Goal: Information Seeking & Learning: Find specific page/section

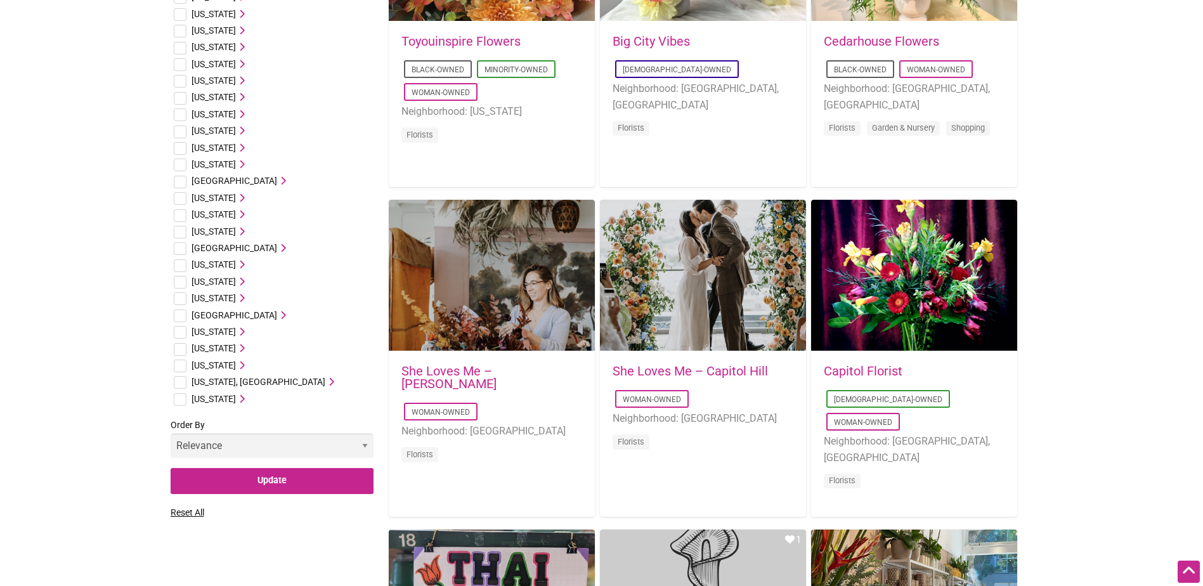
scroll to position [591, 0]
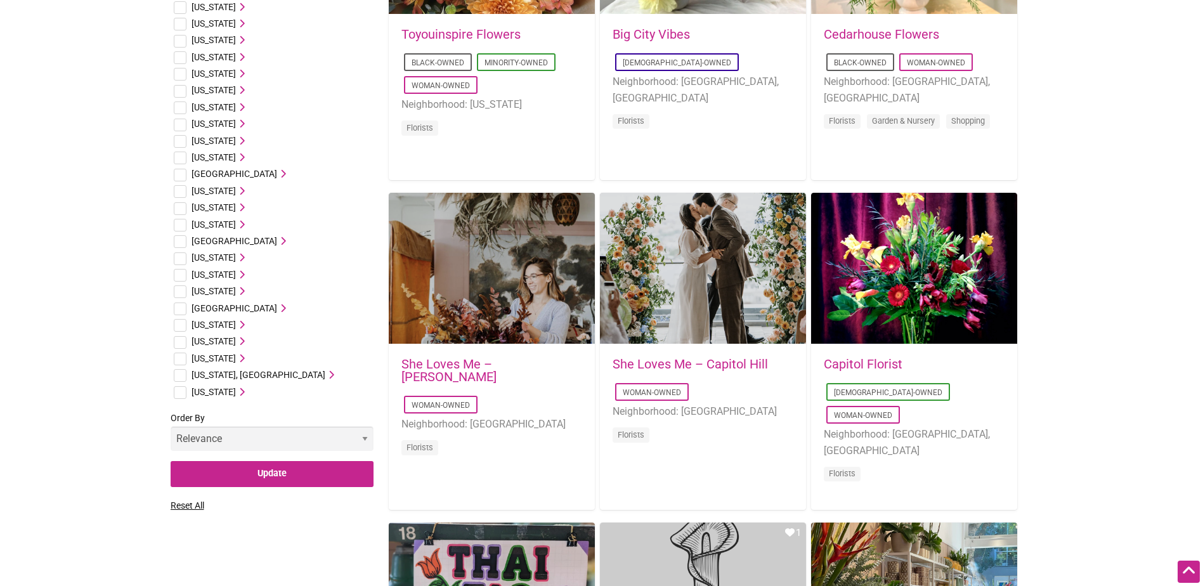
click at [181, 359] on input "checkbox" at bounding box center [180, 359] width 13 height 13
checkbox input "true"
click at [245, 358] on icon at bounding box center [240, 358] width 9 height 9
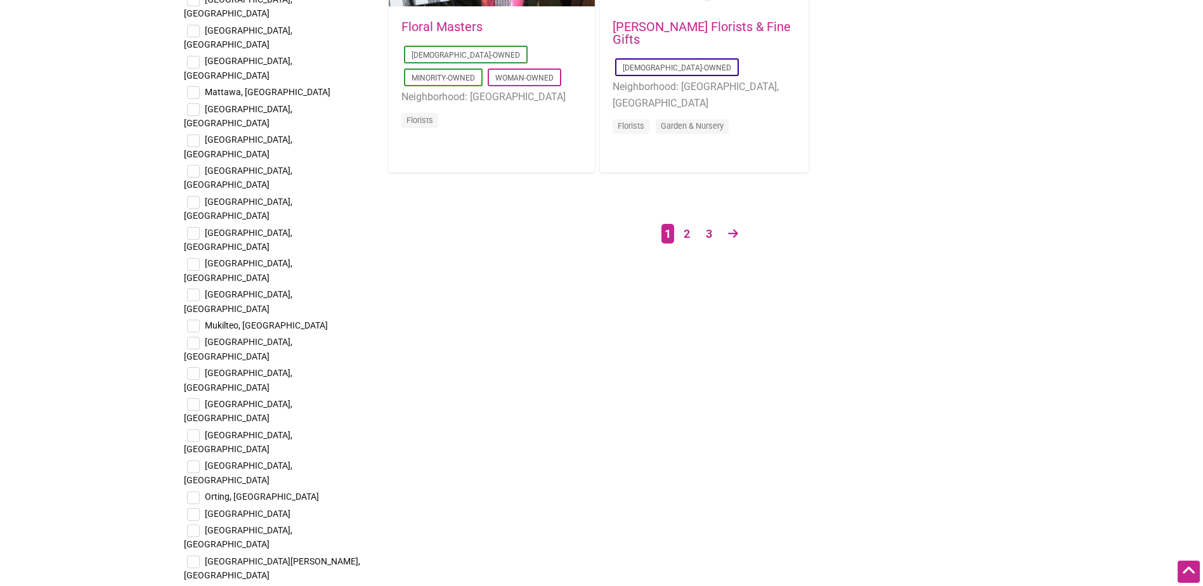
scroll to position [2224, 0]
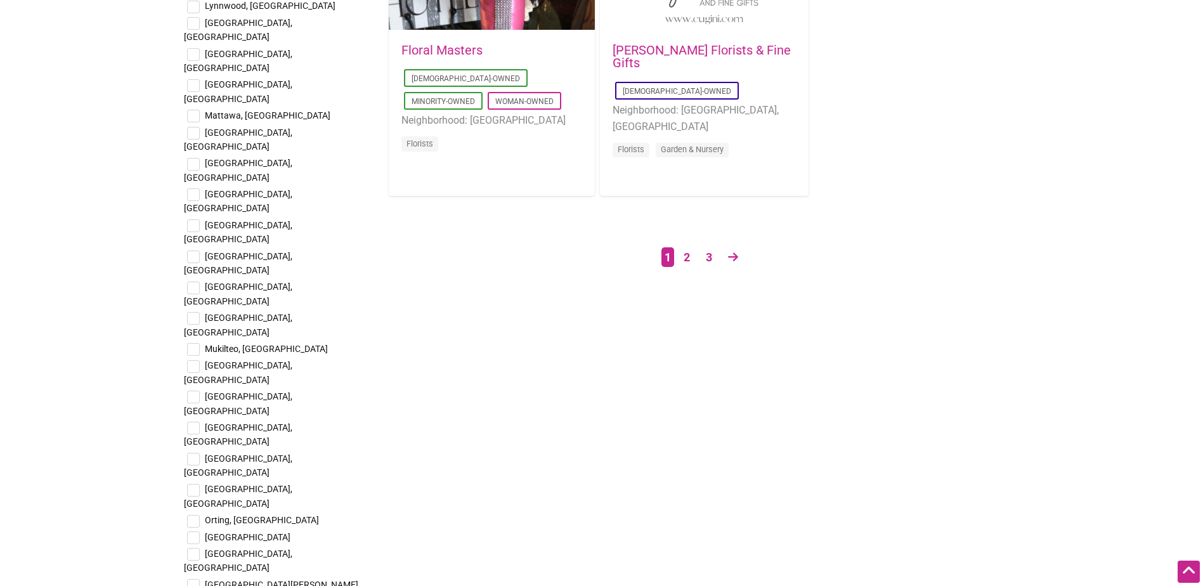
checkbox input "true"
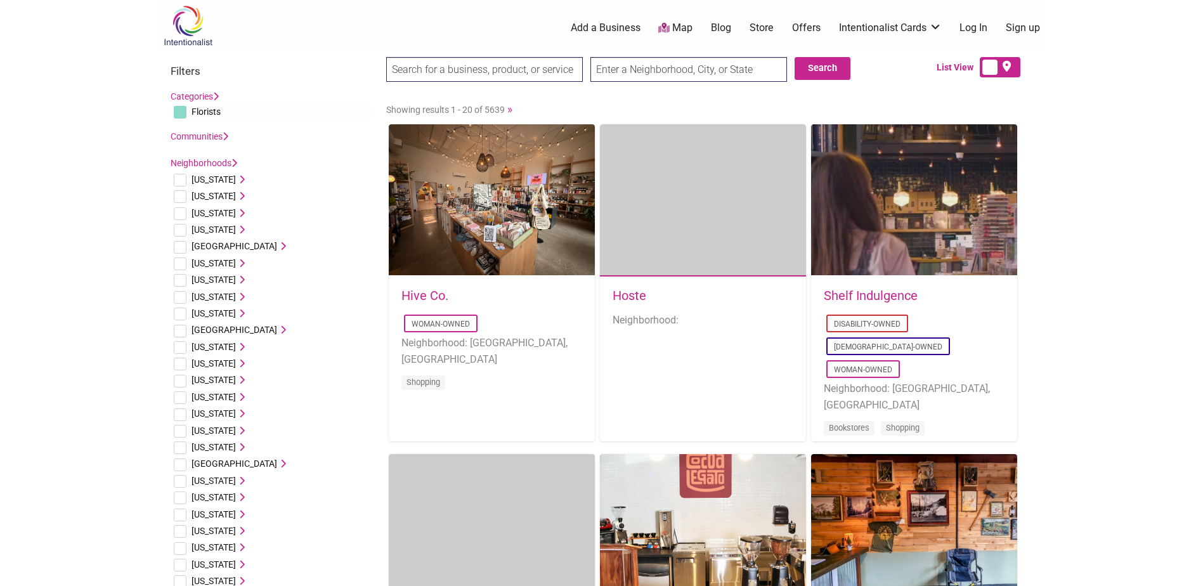
click at [489, 70] on input "search" at bounding box center [484, 69] width 197 height 25
click at [175, 112] on input "checkbox" at bounding box center [180, 112] width 13 height 13
click at [178, 115] on input "checkbox" at bounding box center [180, 112] width 13 height 13
checkbox input "true"
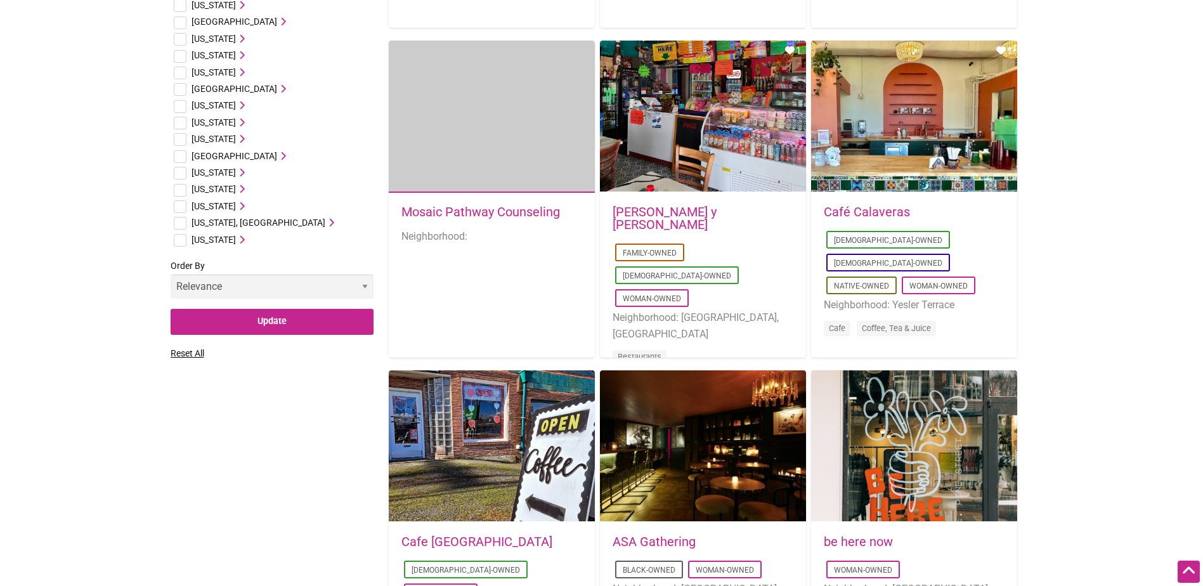
scroll to position [714, 0]
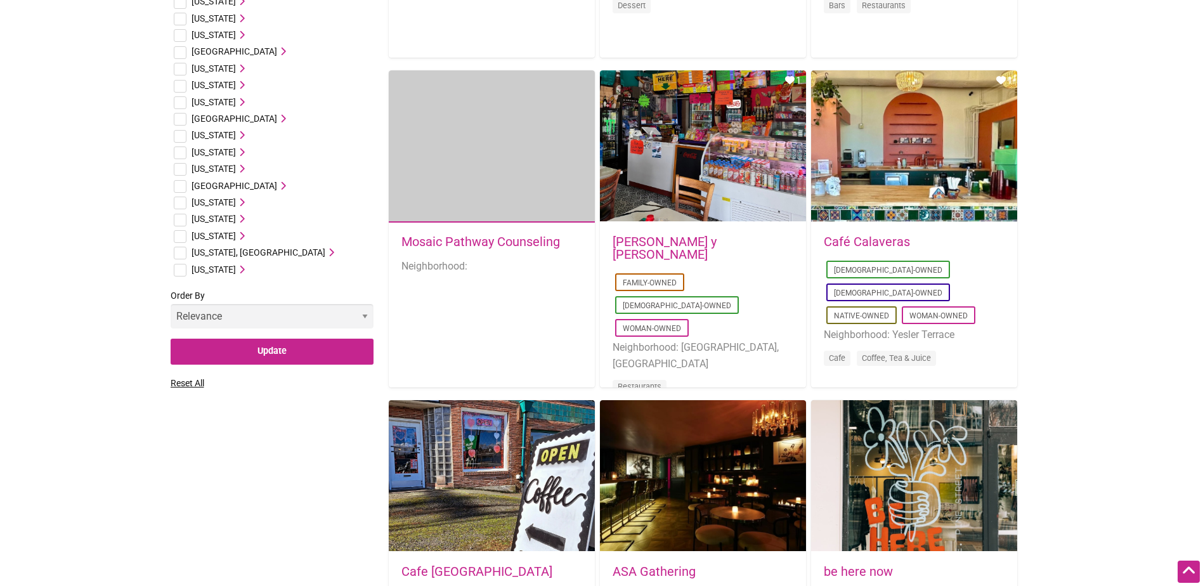
click at [243, 236] on icon at bounding box center [240, 235] width 9 height 9
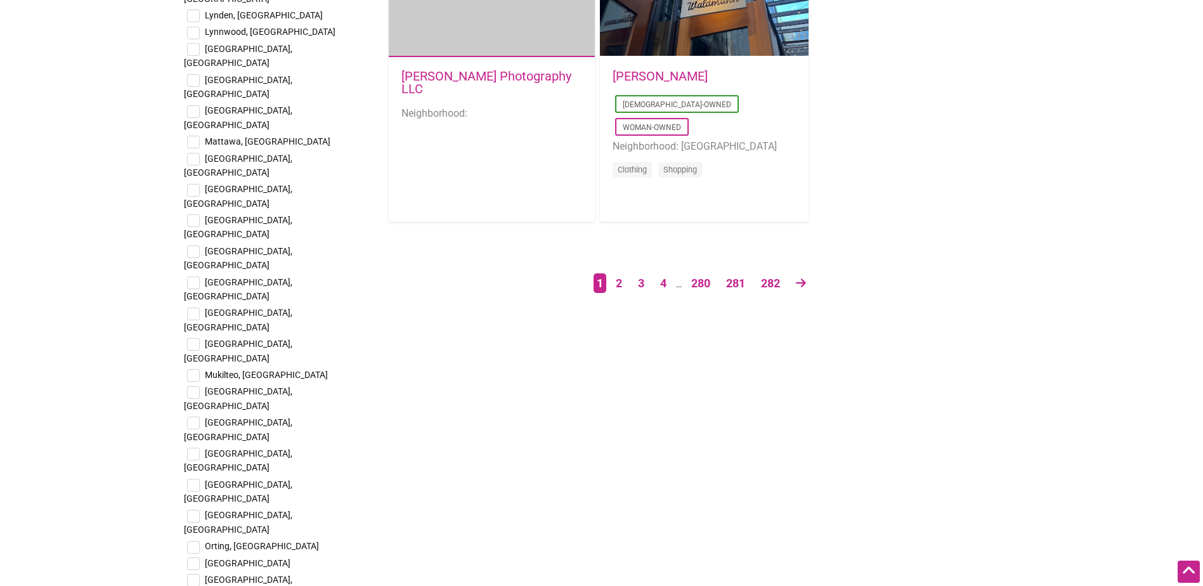
scroll to position [2283, 0]
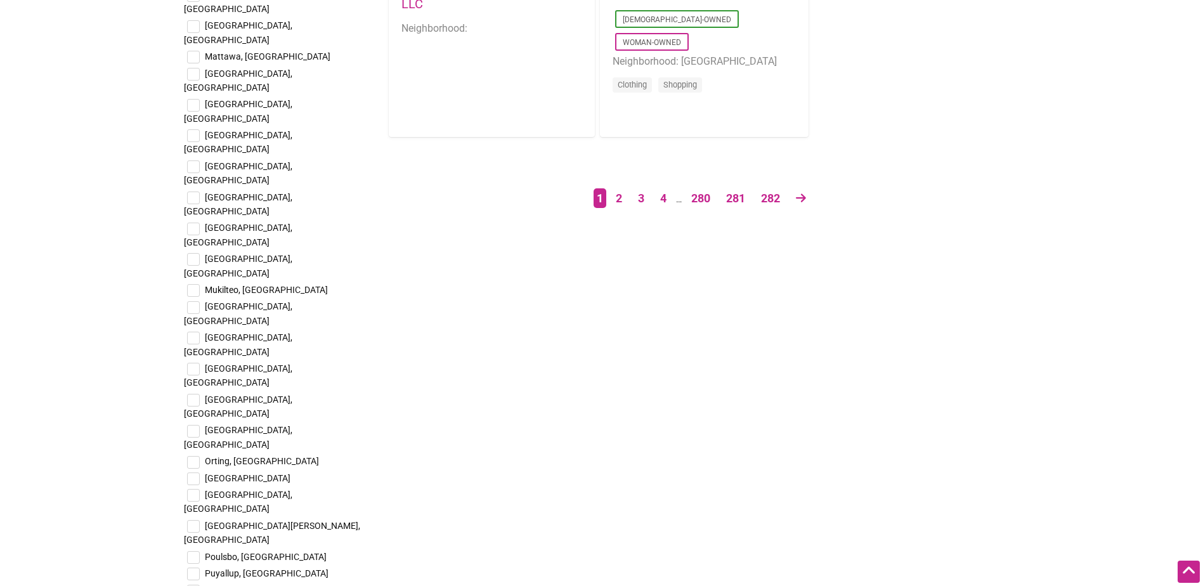
checkbox input "true"
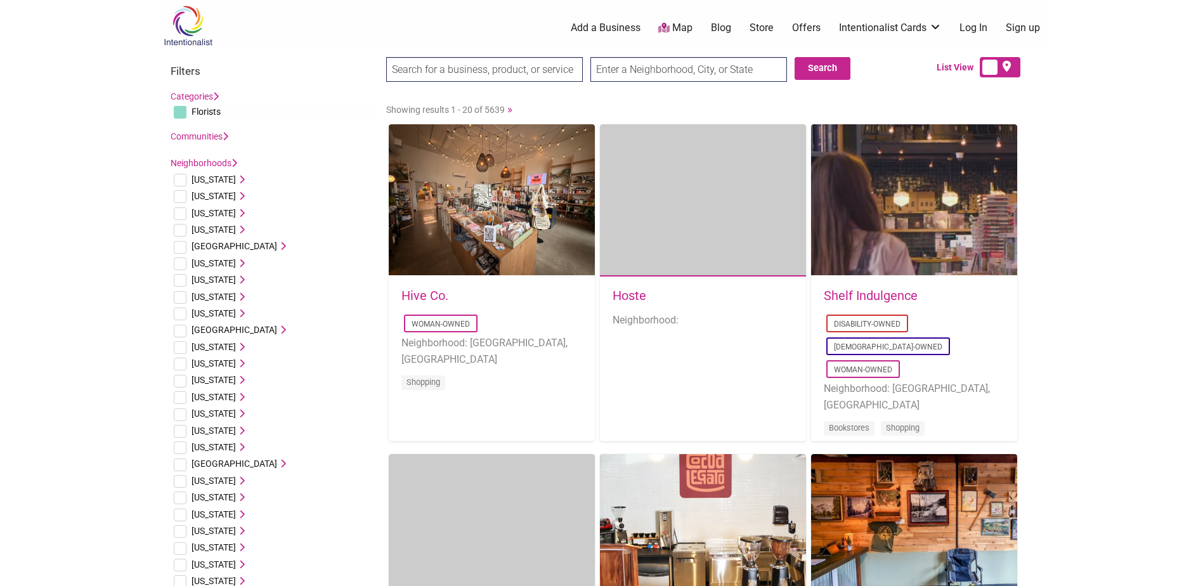
click at [514, 65] on input "search" at bounding box center [484, 69] width 197 height 25
type input "florist"
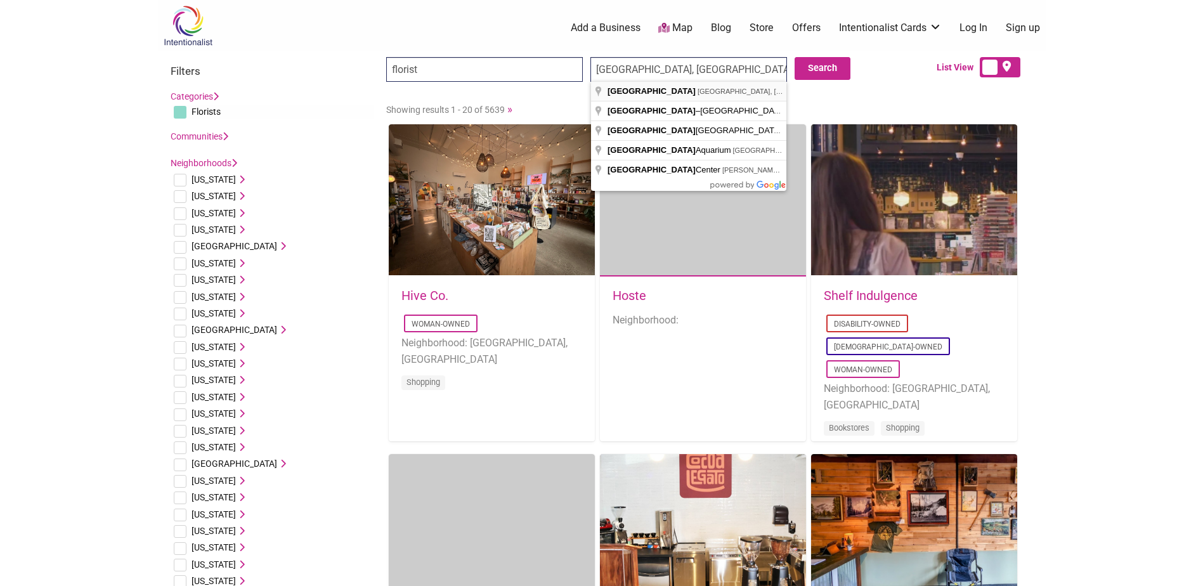
type input "Seattle, WA, USA"
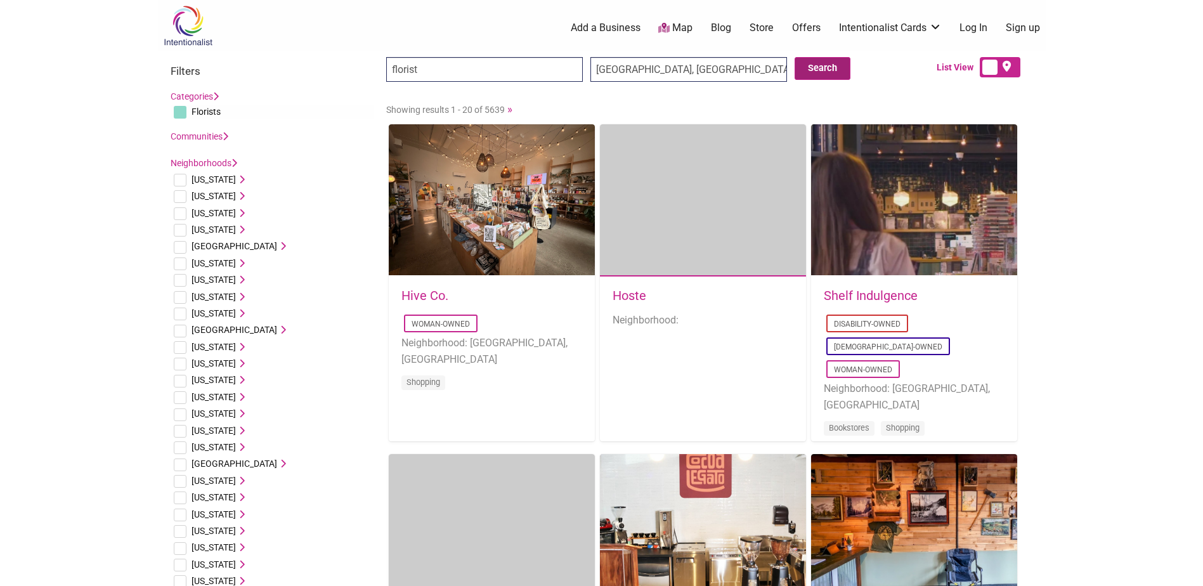
click at [812, 64] on button "Search" at bounding box center [823, 68] width 56 height 23
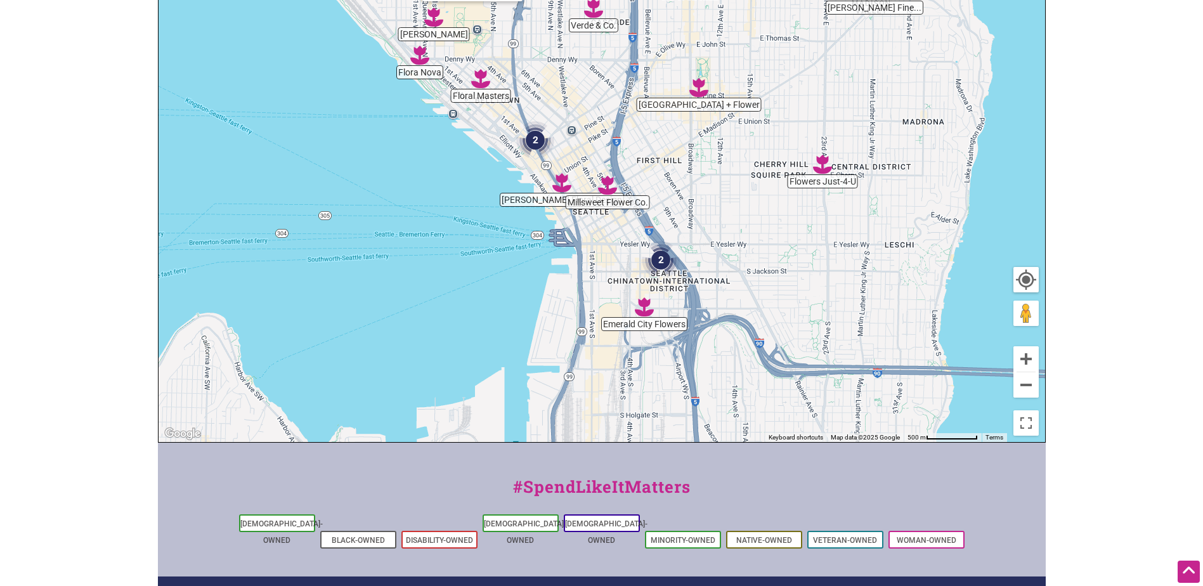
scroll to position [254, 0]
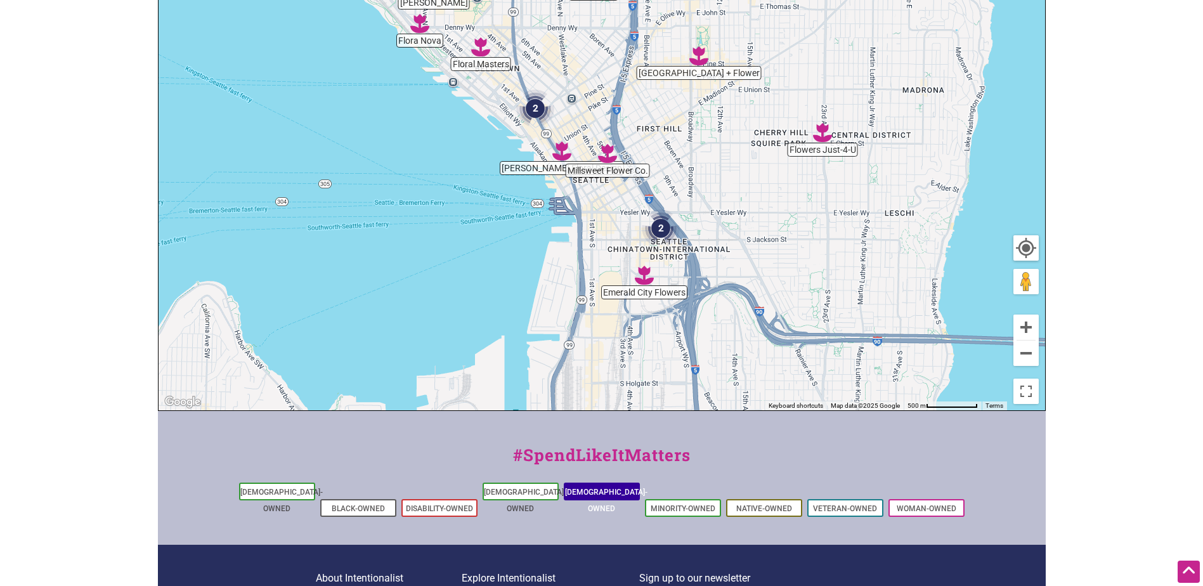
click at [588, 488] on link "[DEMOGRAPHIC_DATA]-Owned" at bounding box center [606, 500] width 82 height 25
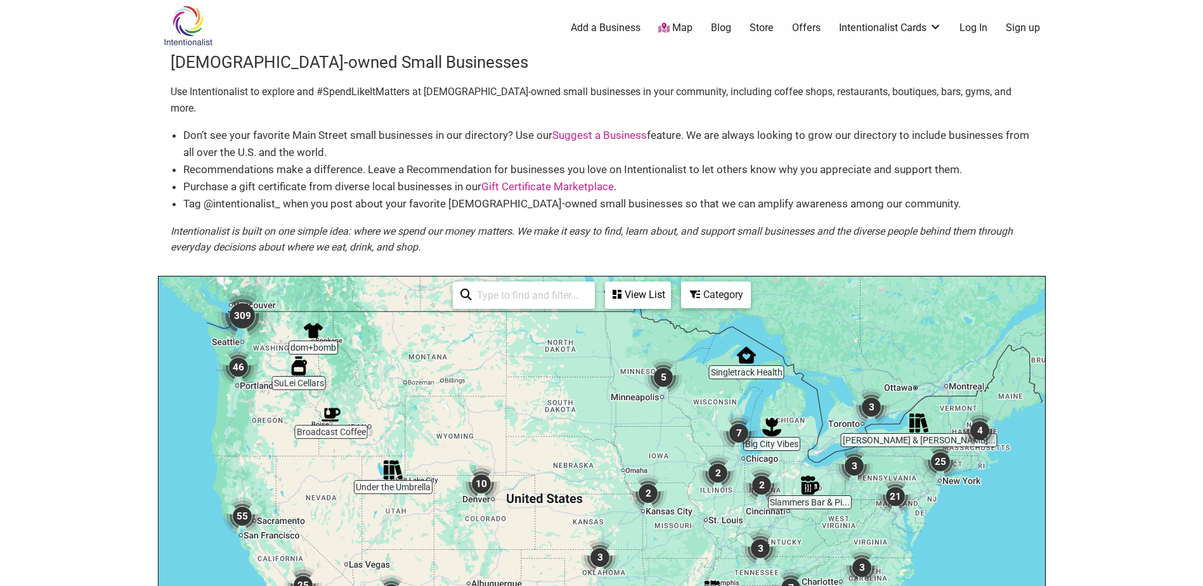
click at [517, 283] on input "search" at bounding box center [529, 295] width 115 height 25
type input "florist"
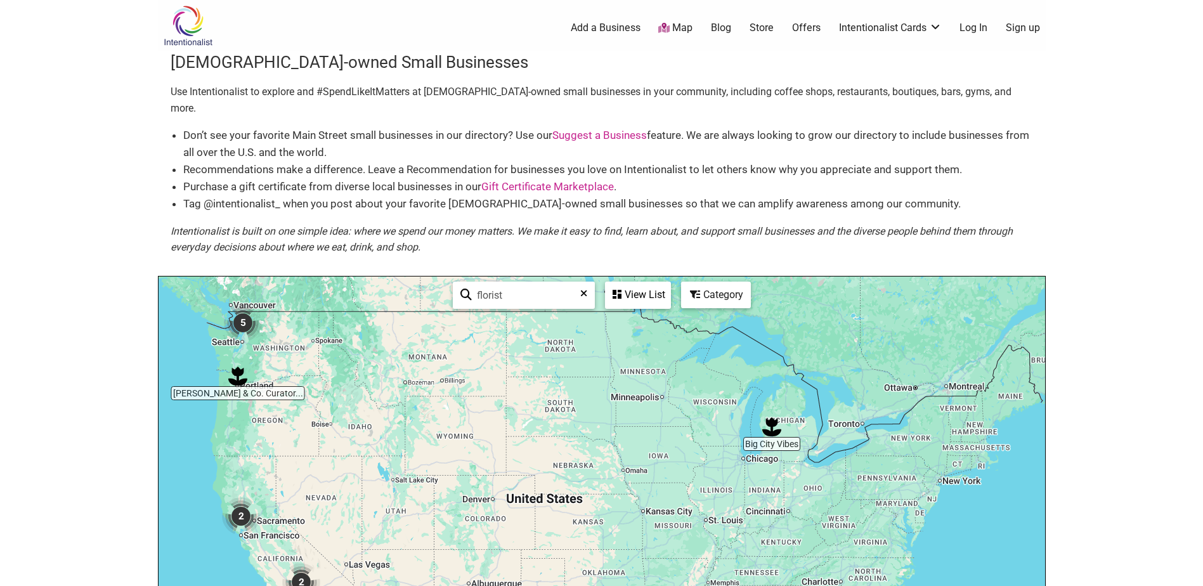
click at [243, 320] on img "5" at bounding box center [243, 323] width 48 height 48
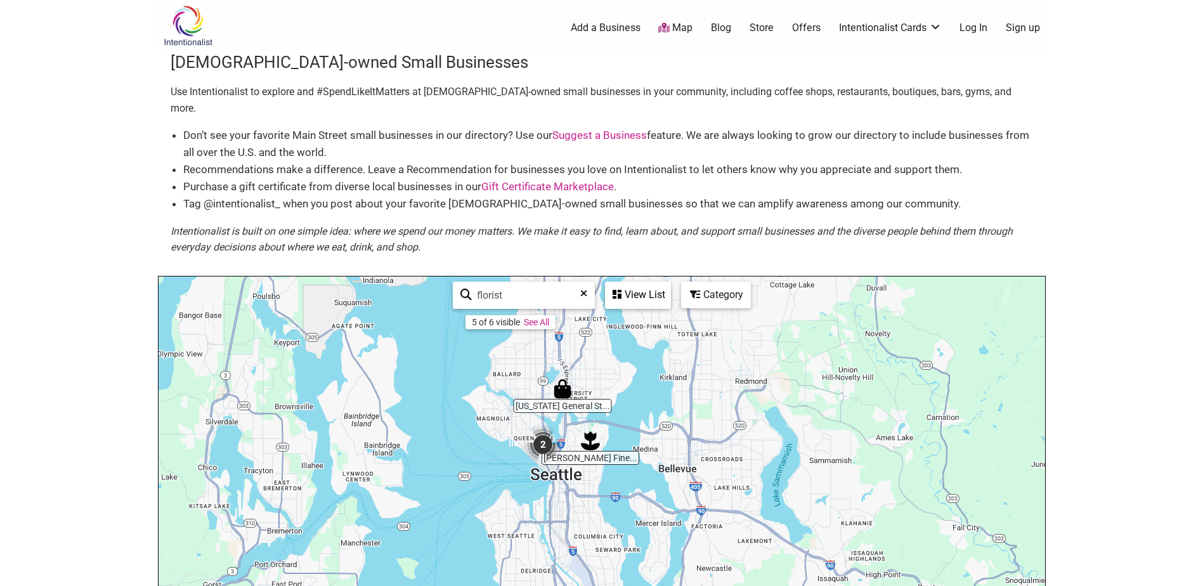
click at [593, 429] on img "Florentino's Fine Flowers" at bounding box center [590, 440] width 29 height 29
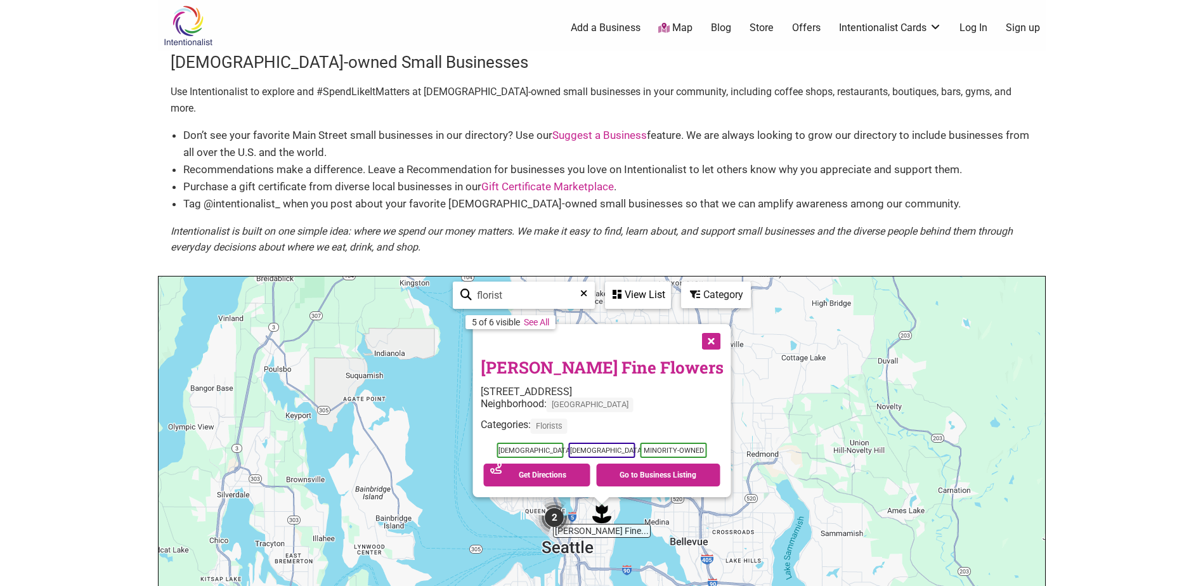
click at [427, 440] on div "To navigate, press the arrow keys. Florentino's Fine Flowers 2812 E Madison St,…" at bounding box center [602, 523] width 887 height 493
click at [556, 493] on img "2" at bounding box center [554, 517] width 48 height 48
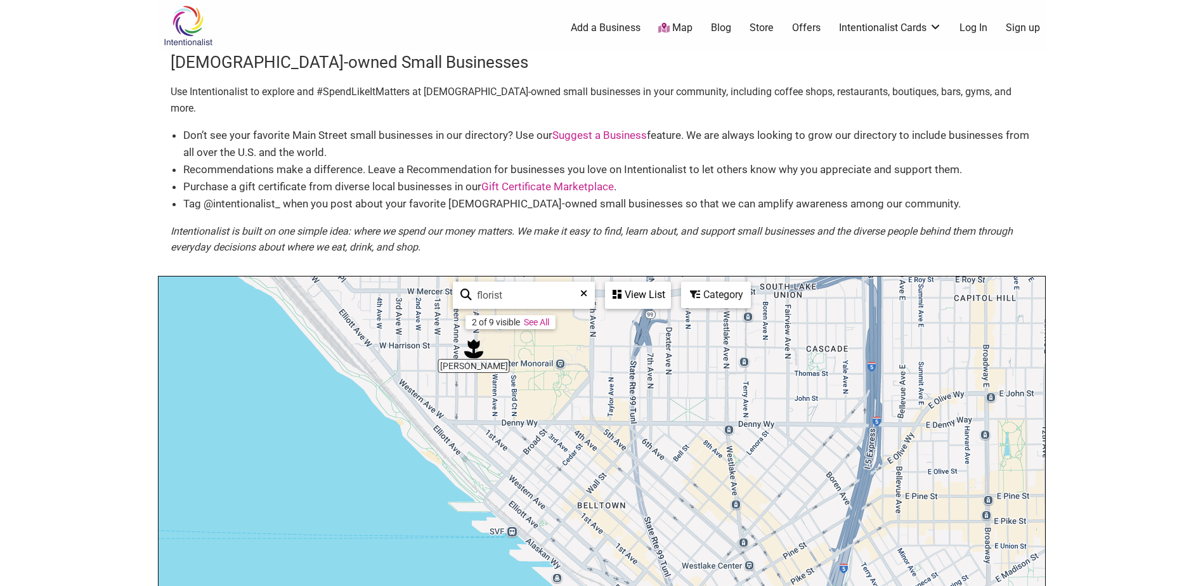
click at [477, 334] on img "Rori Blooms" at bounding box center [473, 348] width 29 height 29
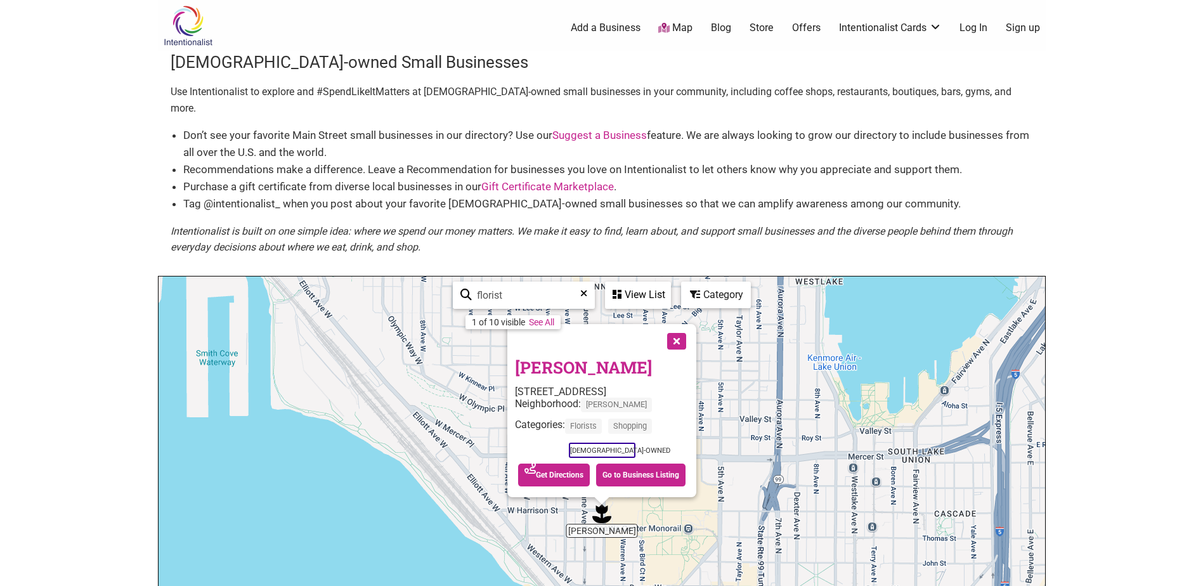
click at [852, 490] on div "To navigate, press the arrow keys. Rori Blooms 315 1st Ave N #111, Seattle, WA …" at bounding box center [602, 523] width 887 height 493
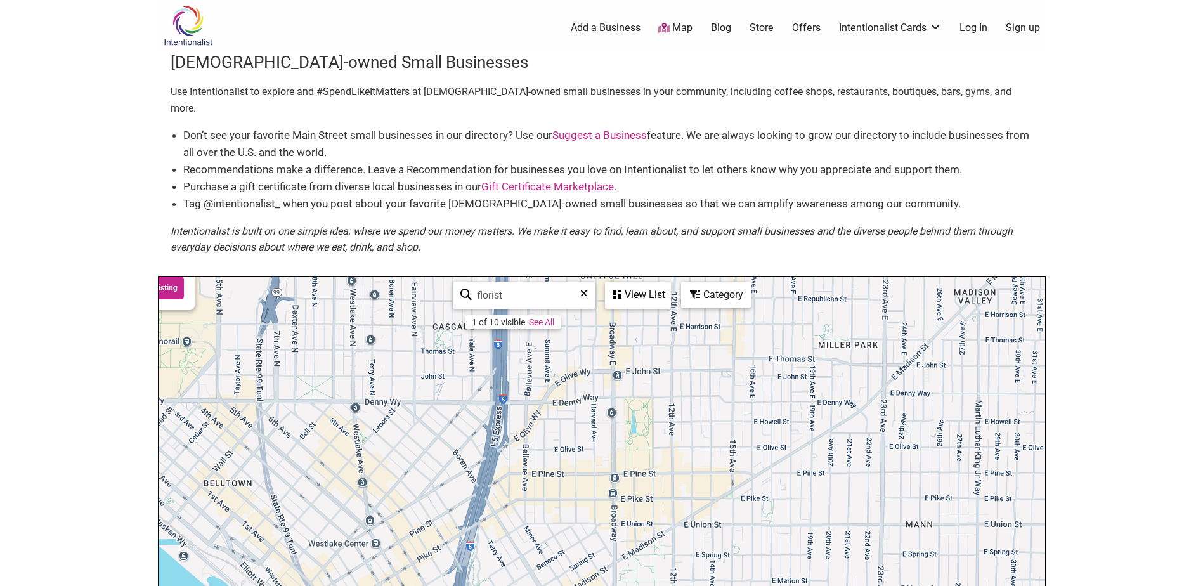
drag, startPoint x: 901, startPoint y: 471, endPoint x: 341, endPoint y: 349, distance: 572.4
click at [341, 349] on div "To navigate, press the arrow keys. Rori Blooms 315 1st Ave N #111, Seattle, WA …" at bounding box center [602, 523] width 887 height 493
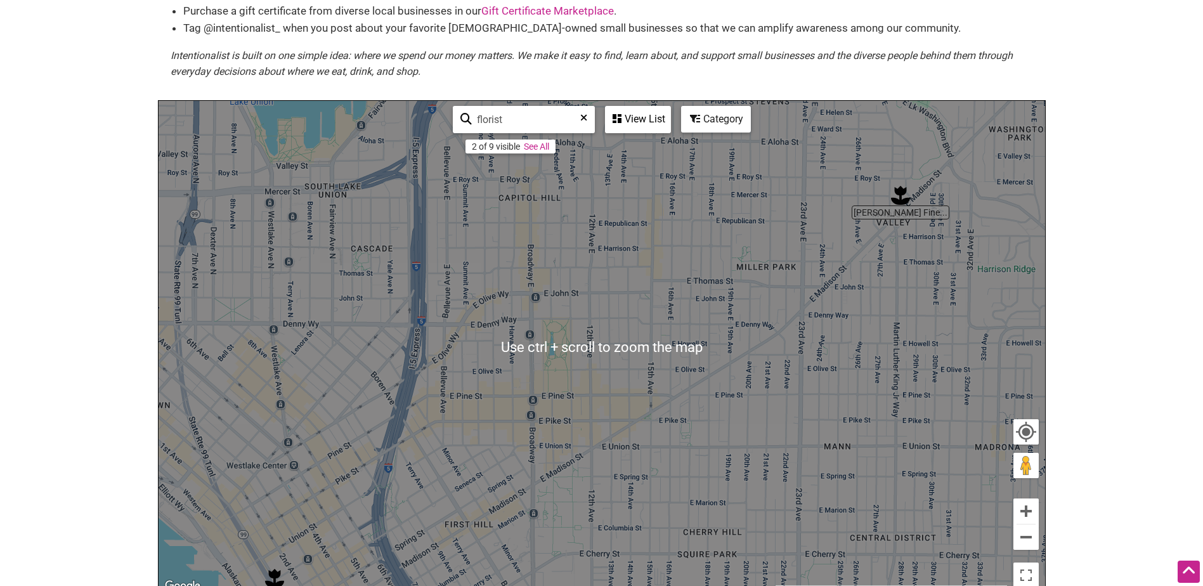
scroll to position [174, 0]
click at [1027, 528] on button "Zoom out" at bounding box center [1026, 538] width 25 height 25
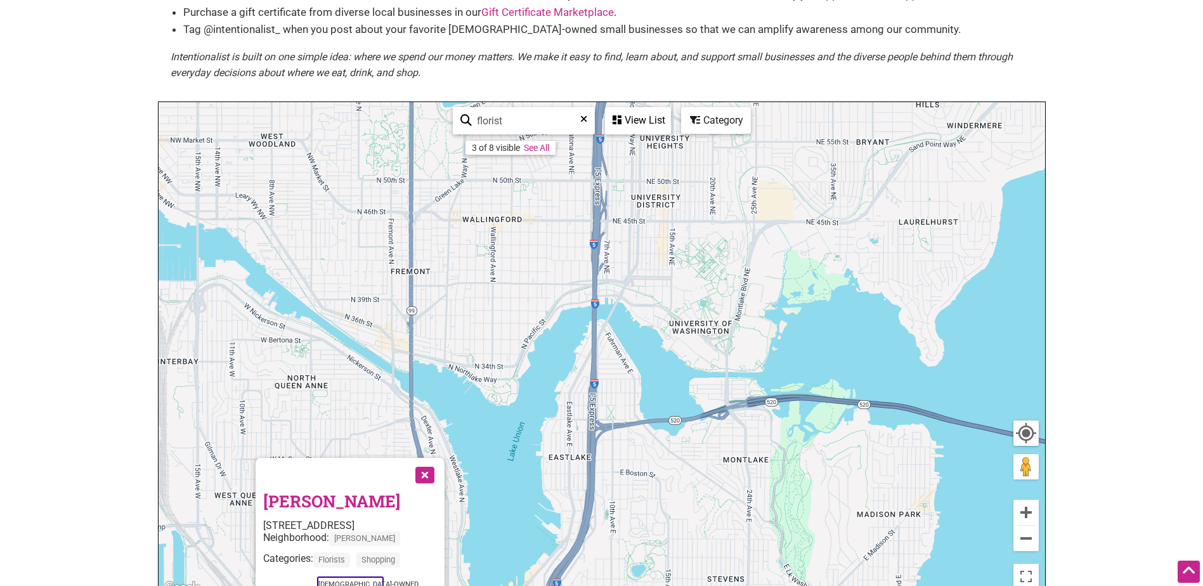
drag, startPoint x: 580, startPoint y: 284, endPoint x: 629, endPoint y: 600, distance: 320.1
click at [629, 412] on html "× Menu 0 Add a Business Map Blog Store Offers Intentionalist Cards Buy Black Ca…" at bounding box center [601, 119] width 1203 height 586
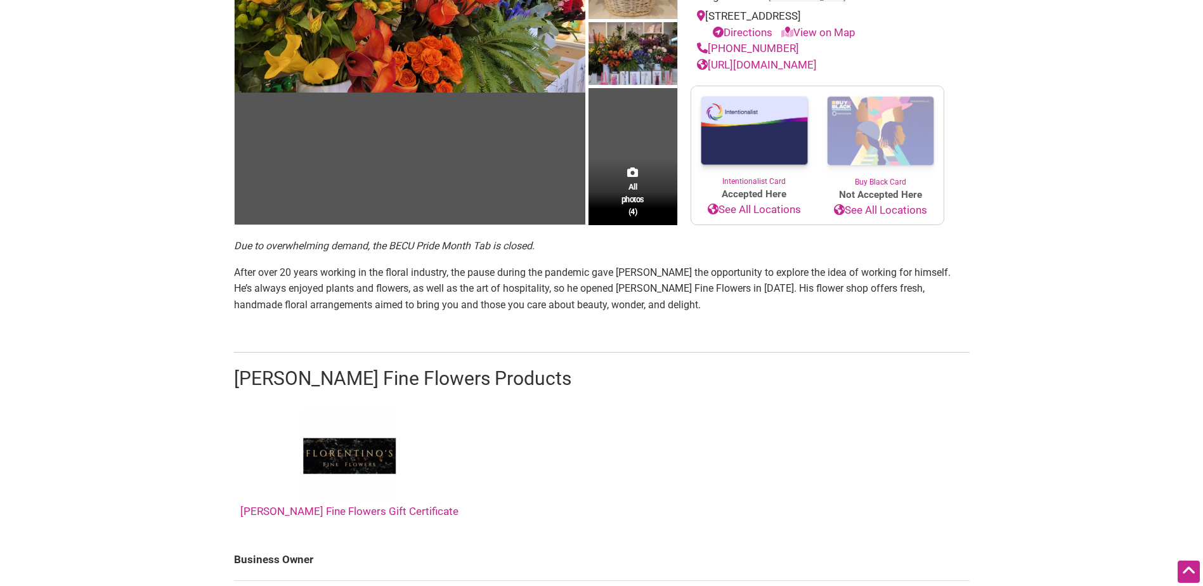
scroll to position [174, 0]
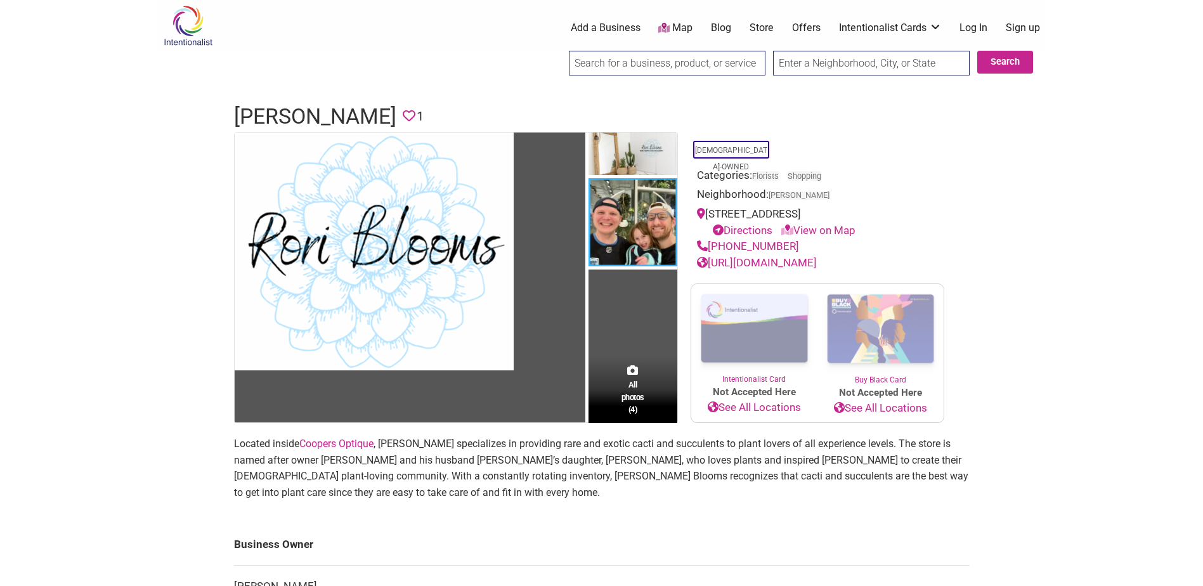
click at [762, 265] on link "[URL][DOMAIN_NAME]" at bounding box center [757, 262] width 120 height 13
